Goal: Transaction & Acquisition: Download file/media

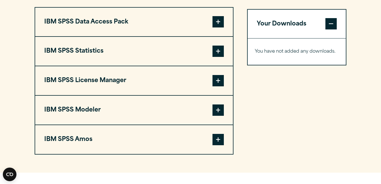
scroll to position [447, 0]
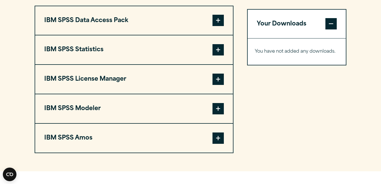
click at [217, 56] on span at bounding box center [217, 49] width 11 height 11
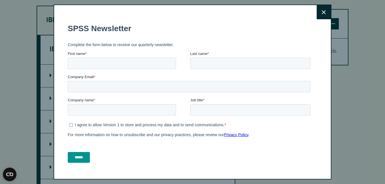
click at [317, 15] on button "Close" at bounding box center [324, 12] width 14 height 14
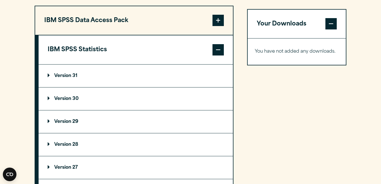
click at [74, 109] on summary "Version 30" at bounding box center [136, 99] width 194 height 23
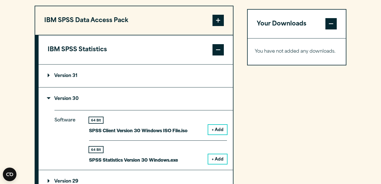
click at [0, 140] on html "Consent Details [#IABV2SETTINGS#] About This website uses cookies We use cookie…" at bounding box center [190, 68] width 381 height 1030
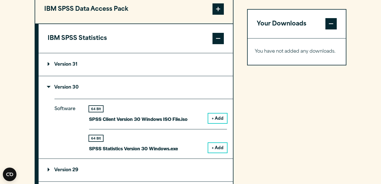
scroll to position [470, 0]
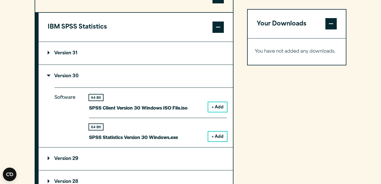
click at [221, 142] on button "+ Add" at bounding box center [217, 137] width 19 height 10
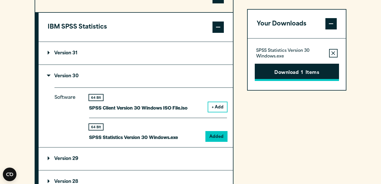
click at [281, 64] on button "Download 1 Items" at bounding box center [297, 73] width 84 height 18
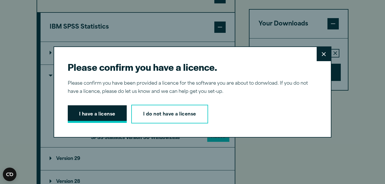
click at [110, 116] on button "I have a license" at bounding box center [97, 115] width 59 height 18
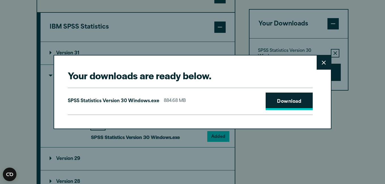
click at [281, 103] on link "Download" at bounding box center [289, 102] width 47 height 18
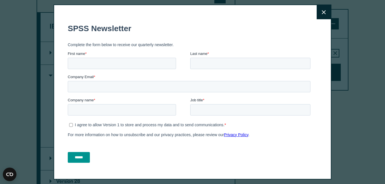
click at [361, 52] on div "Close" at bounding box center [192, 92] width 385 height 184
